Goal: Task Accomplishment & Management: Complete application form

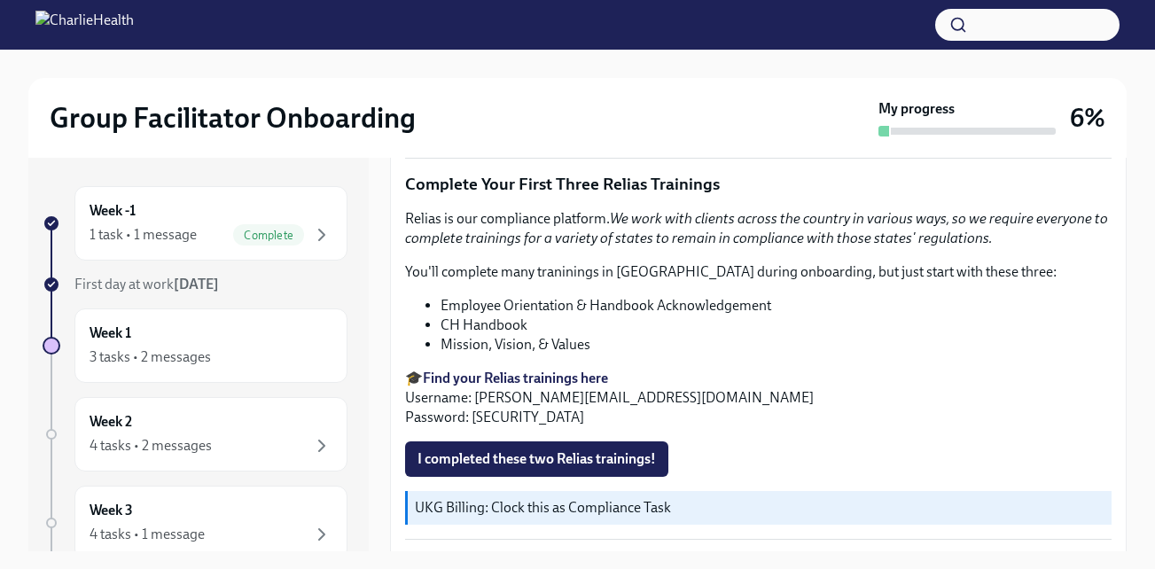
scroll to position [2078, 0]
click at [188, 349] on div "3 tasks • 2 messages" at bounding box center [150, 357] width 121 height 20
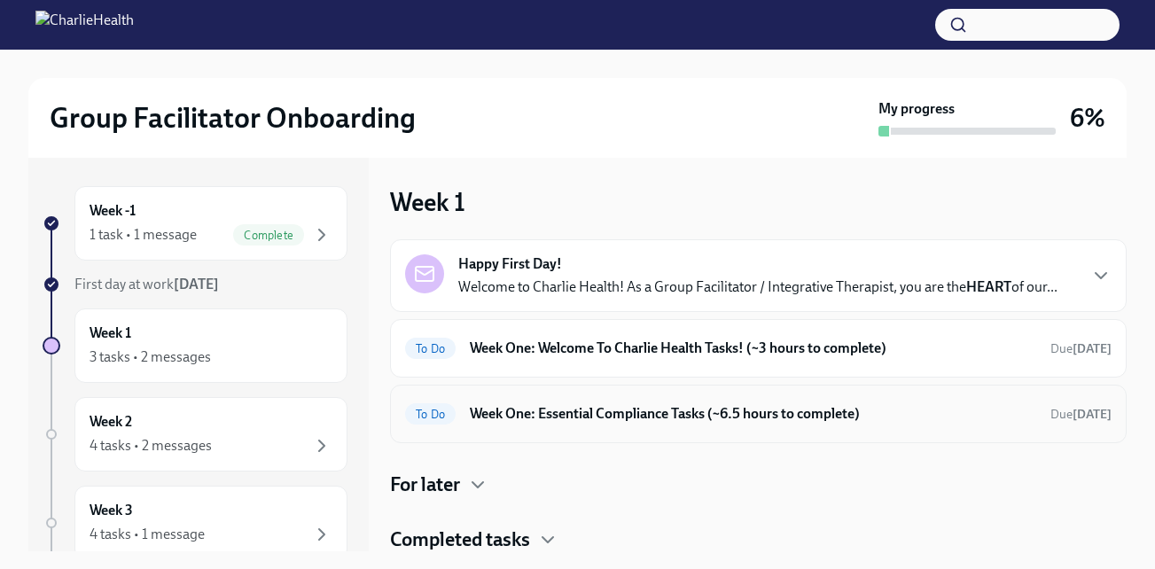
click at [441, 421] on span "To Do" at bounding box center [430, 414] width 51 height 13
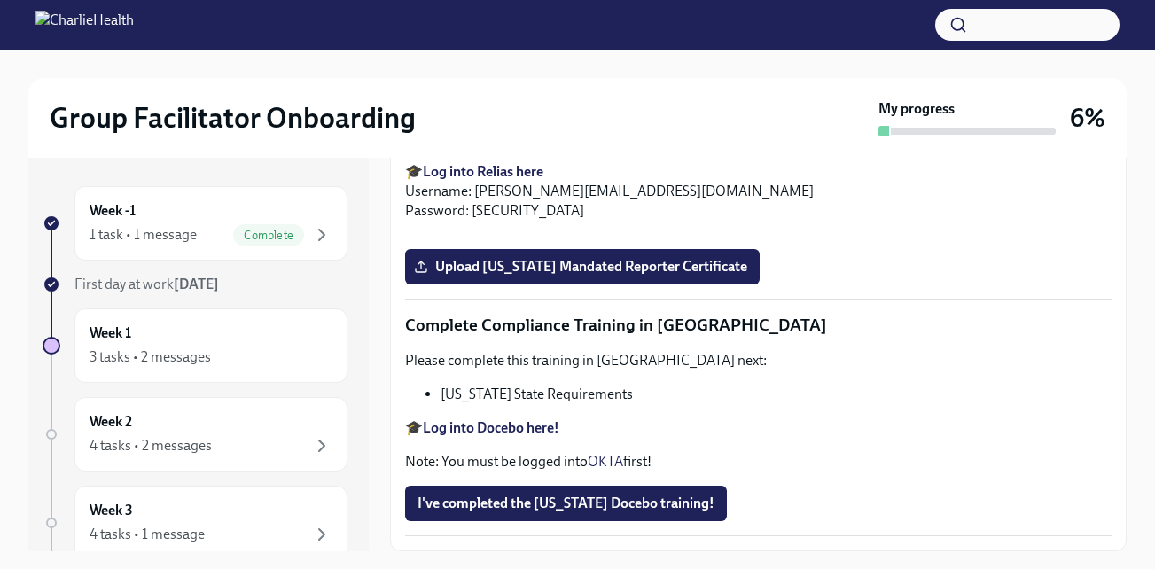
scroll to position [3282, 0]
click at [371, 504] on div "Week -1 1 task • 1 message Complete First day at work [DATE] Week 1 3 tasks • 2…" at bounding box center [577, 355] width 1098 height 394
click at [28, 467] on div "Week -1 1 task • 1 message Complete First day at work [DATE] Week 1 3 tasks • 2…" at bounding box center [198, 355] width 340 height 394
click at [51, 486] on div at bounding box center [52, 501] width 2 height 44
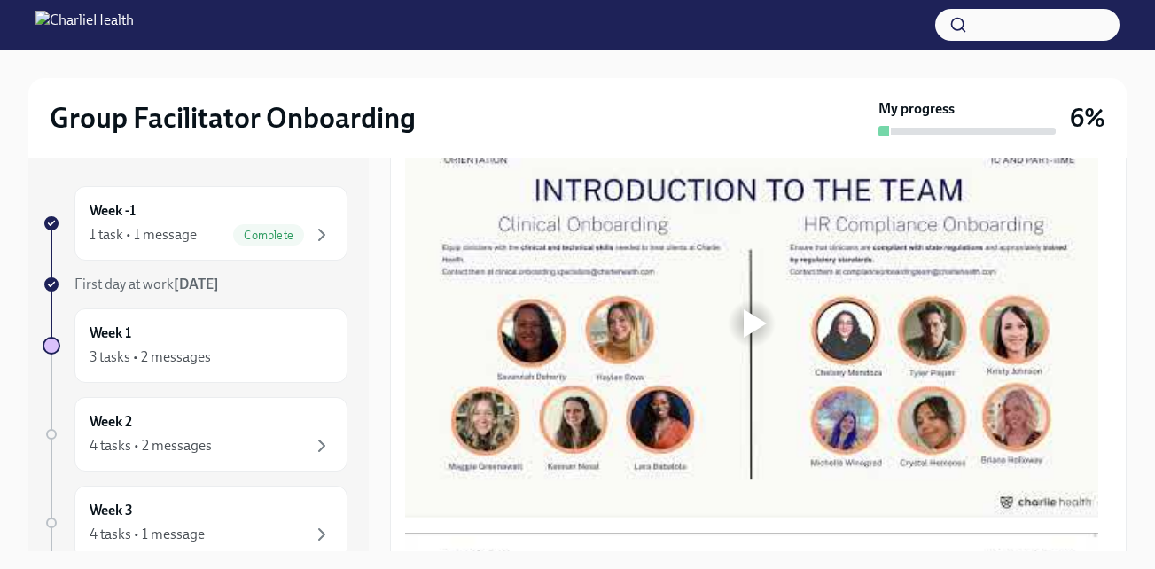
scroll to position [941, 0]
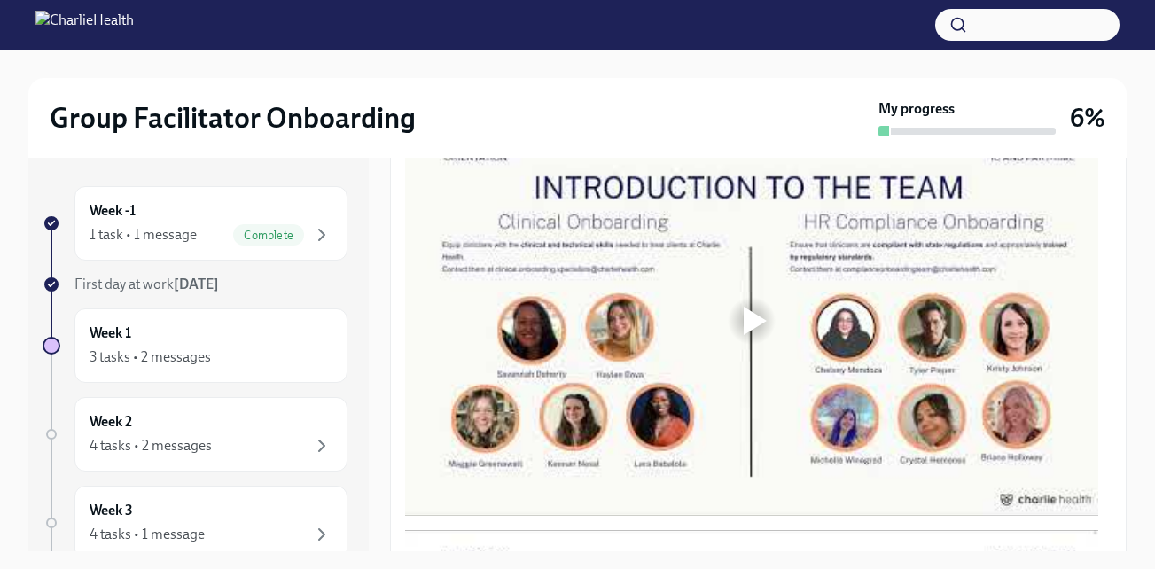
click at [749, 330] on div at bounding box center [755, 321] width 23 height 28
